Goal: Transaction & Acquisition: Obtain resource

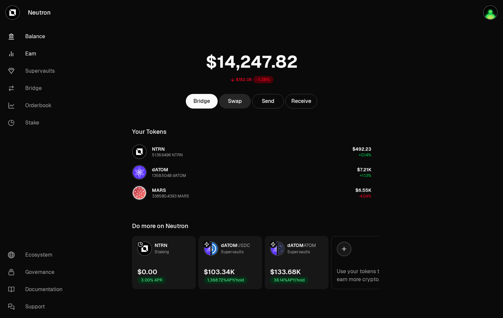
click at [35, 52] on link "Earn" at bounding box center [37, 53] width 69 height 17
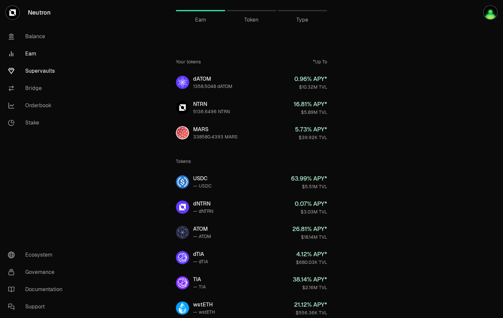
click at [33, 68] on link "Supervaults" at bounding box center [37, 70] width 69 height 17
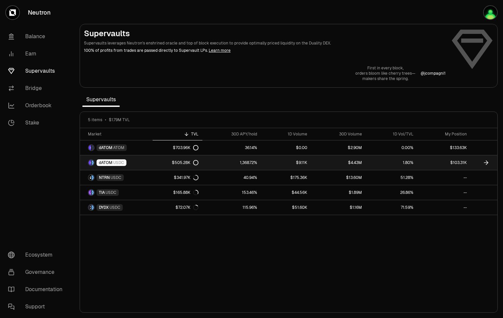
click at [180, 162] on div "$505.28K" at bounding box center [185, 162] width 27 height 5
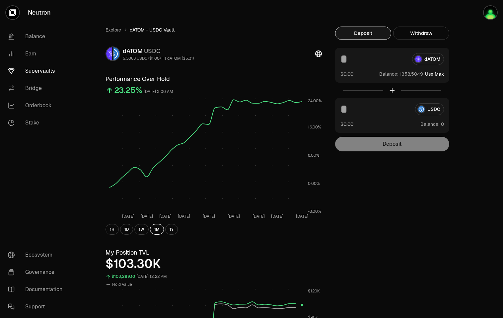
click at [34, 73] on link "Supervaults" at bounding box center [37, 70] width 69 height 17
